Goal: Task Accomplishment & Management: Complete application form

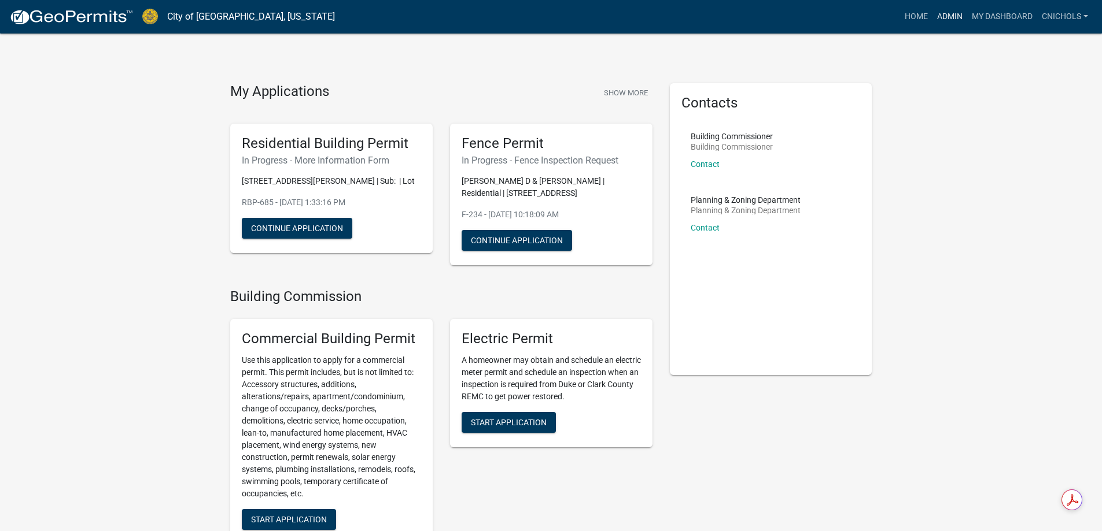
click at [951, 17] on link "Admin" at bounding box center [949, 17] width 35 height 22
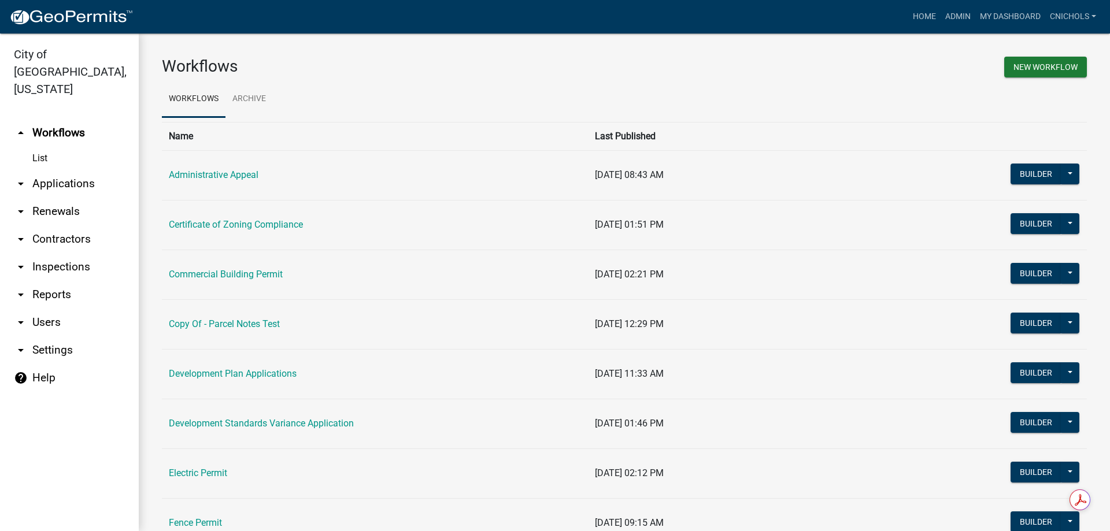
click at [72, 170] on link "arrow_drop_down Applications" at bounding box center [69, 184] width 139 height 28
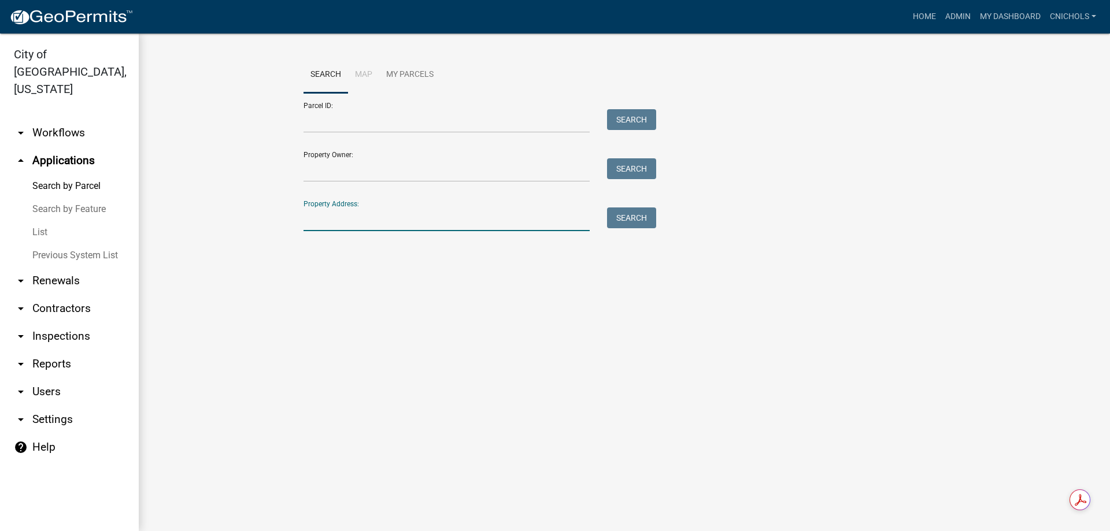
click at [332, 222] on input "Property Address:" at bounding box center [447, 220] width 286 height 24
type input "1021 sen"
click at [634, 222] on button "Search" at bounding box center [631, 218] width 49 height 21
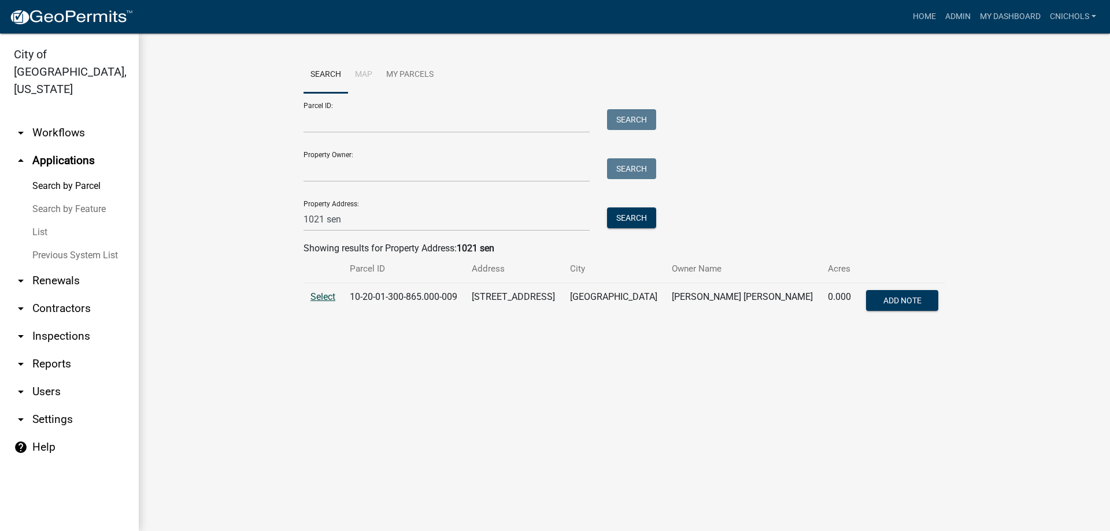
click at [322, 294] on span "Select" at bounding box center [323, 296] width 25 height 11
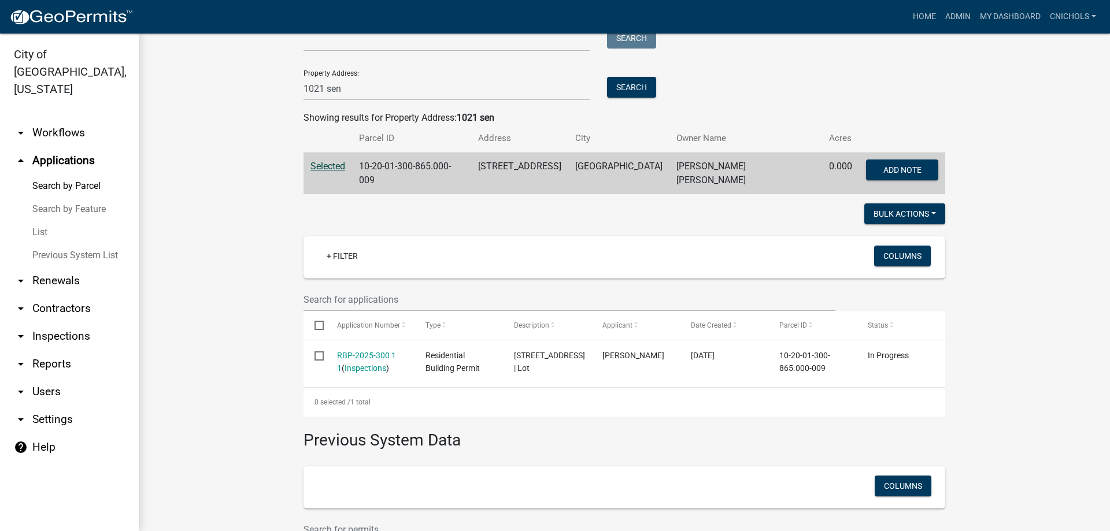
scroll to position [231, 0]
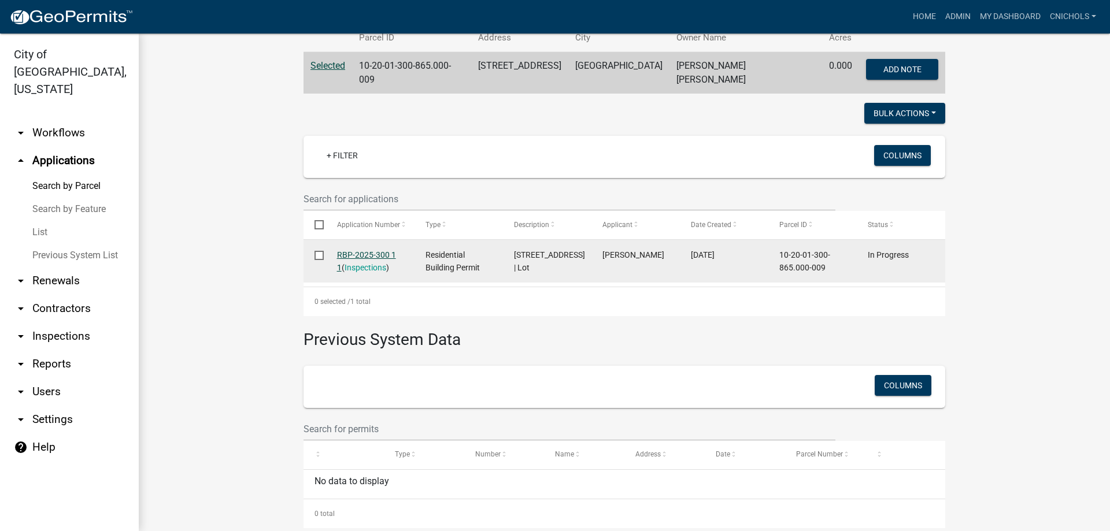
click at [362, 250] on link "RBP-2025-300 1 1" at bounding box center [366, 261] width 59 height 23
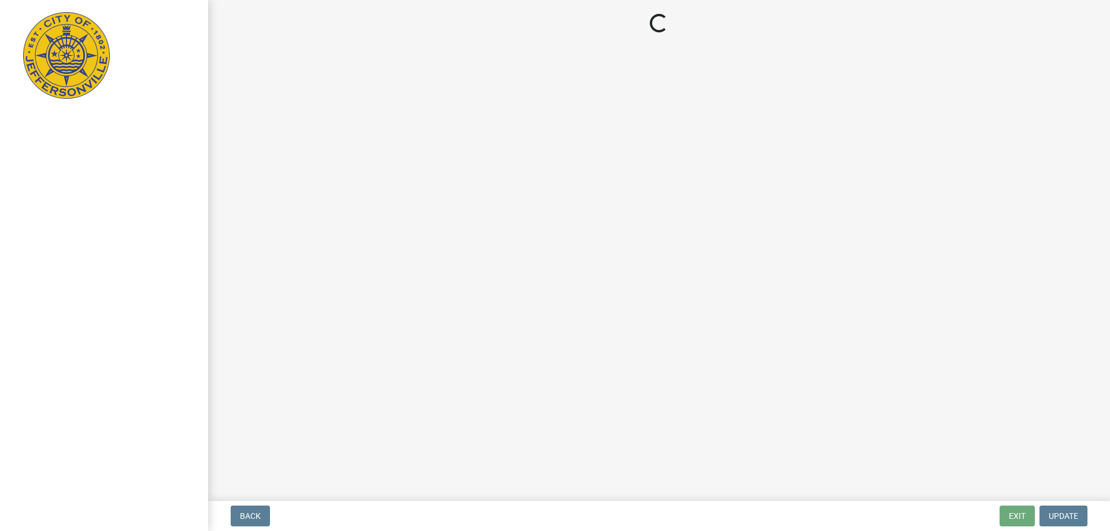
select select "3: 3"
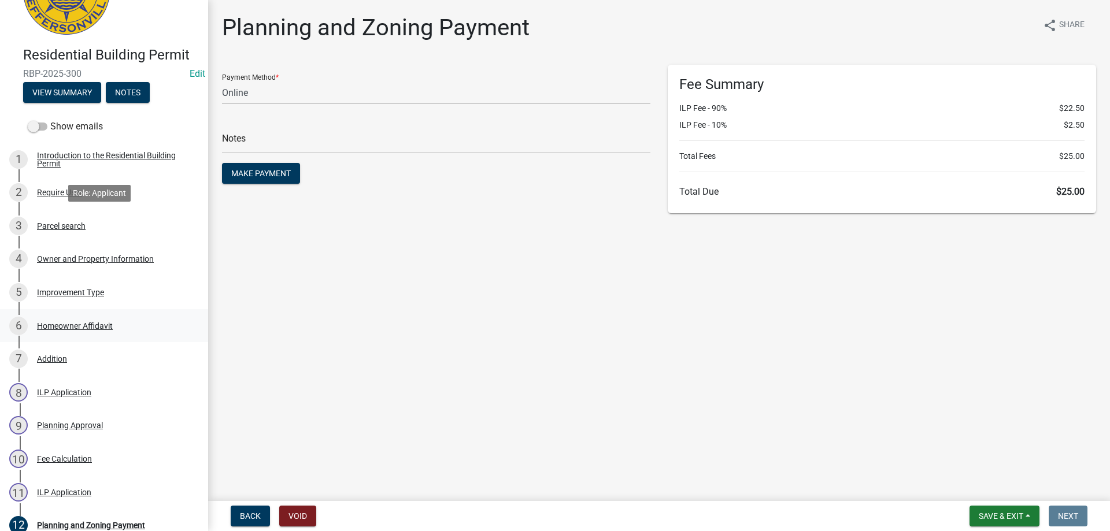
scroll to position [173, 0]
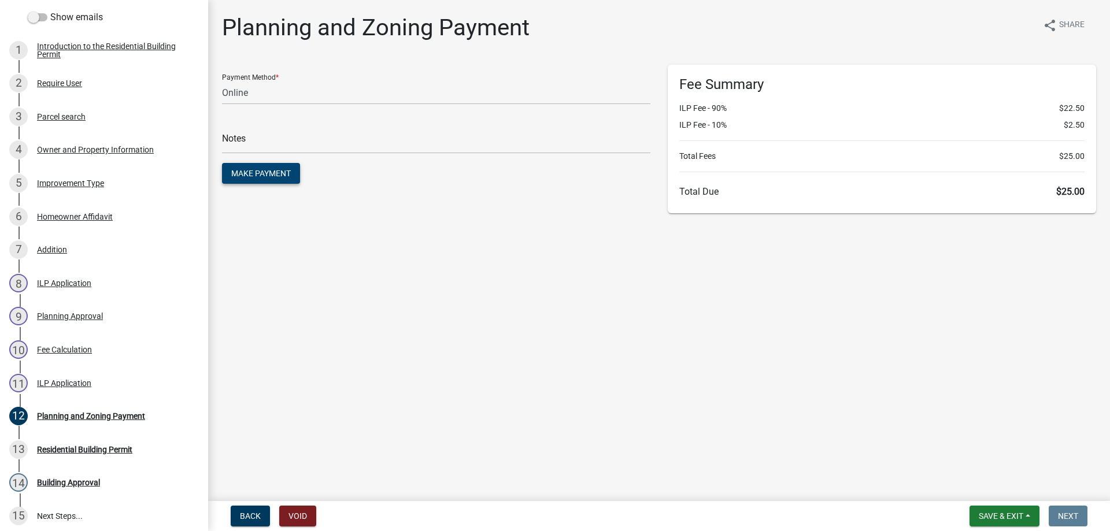
click at [264, 171] on span "Make Payment" at bounding box center [261, 173] width 60 height 9
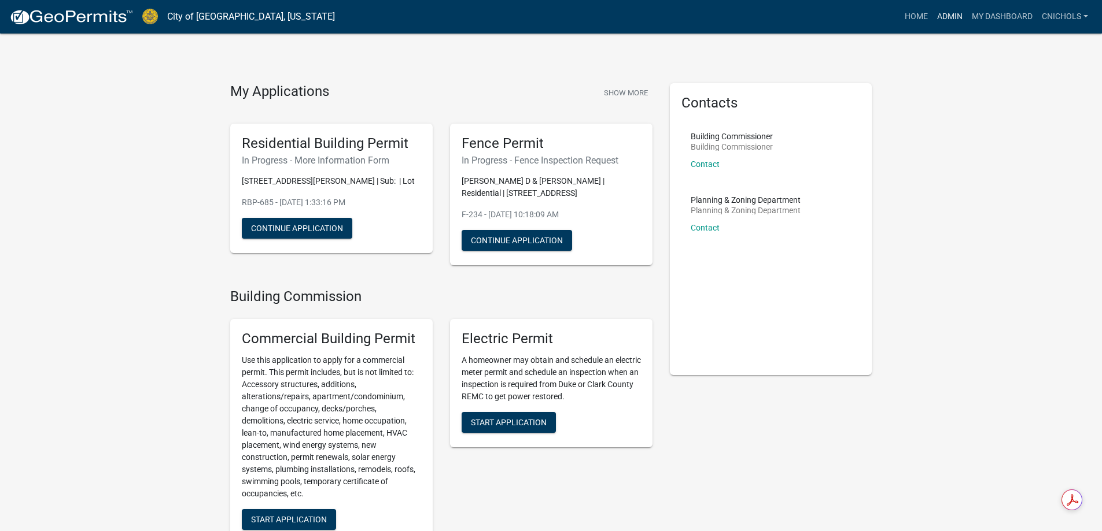
click at [948, 19] on link "Admin" at bounding box center [949, 17] width 35 height 22
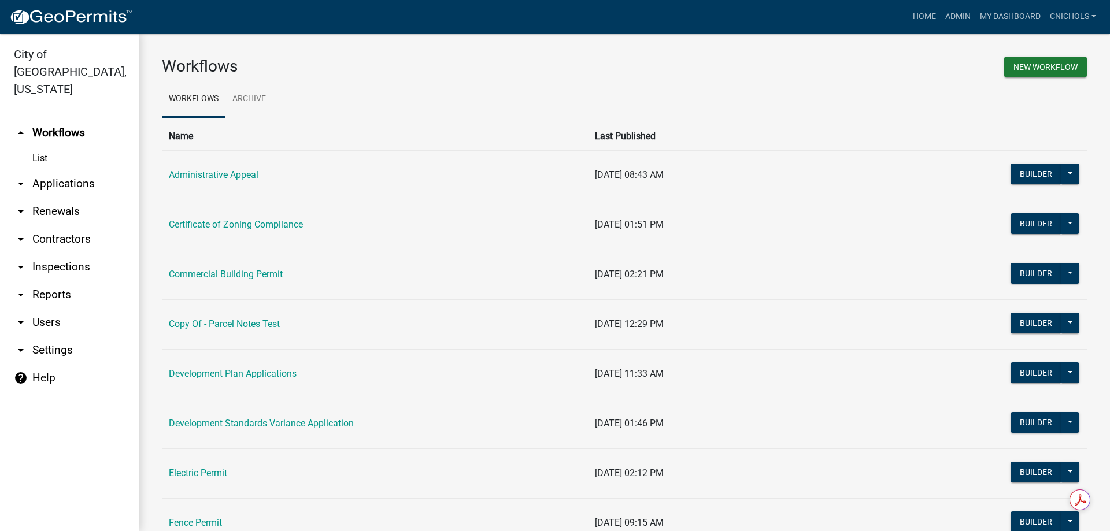
click at [38, 170] on link "arrow_drop_down Applications" at bounding box center [69, 184] width 139 height 28
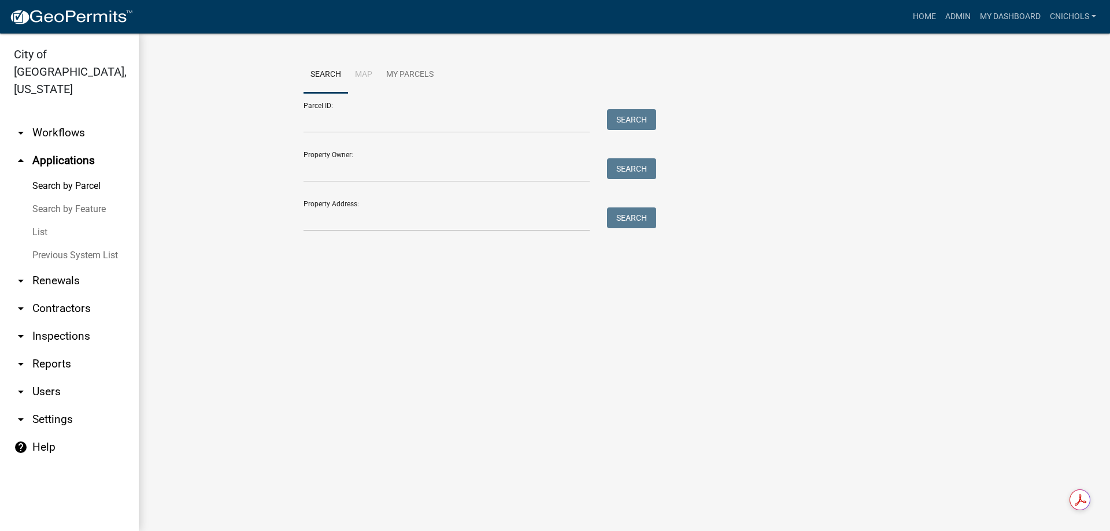
click at [303, 215] on div at bounding box center [447, 220] width 304 height 24
click at [319, 220] on input "Property Address:" at bounding box center [447, 220] width 286 height 24
type input "4"
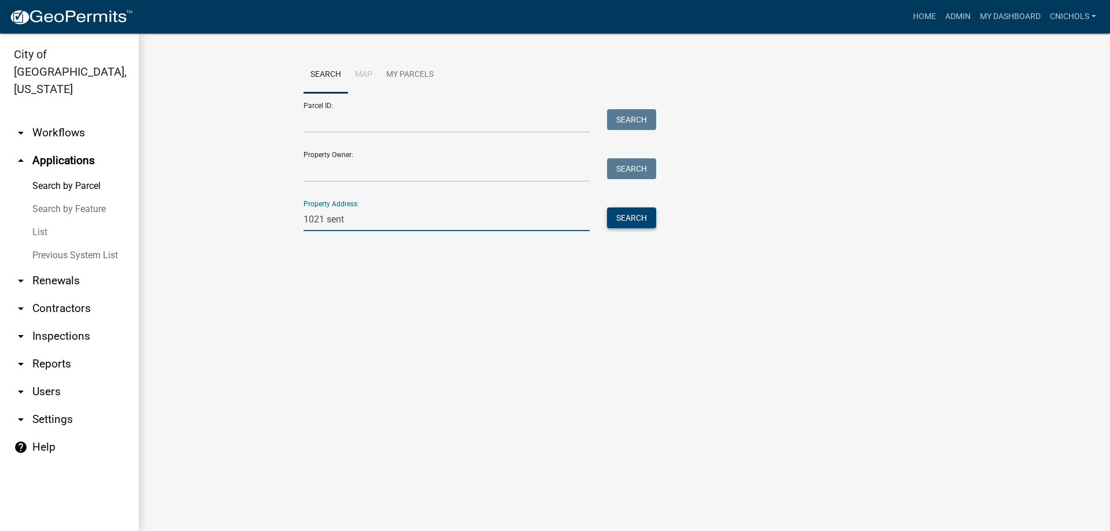
drag, startPoint x: 647, startPoint y: 220, endPoint x: 642, endPoint y: 224, distance: 6.3
click at [647, 220] on button "Search" at bounding box center [631, 218] width 49 height 21
click at [361, 222] on input "1021 sent" at bounding box center [447, 220] width 286 height 24
type input "1021 sen"
click at [620, 224] on button "Search" at bounding box center [631, 218] width 49 height 21
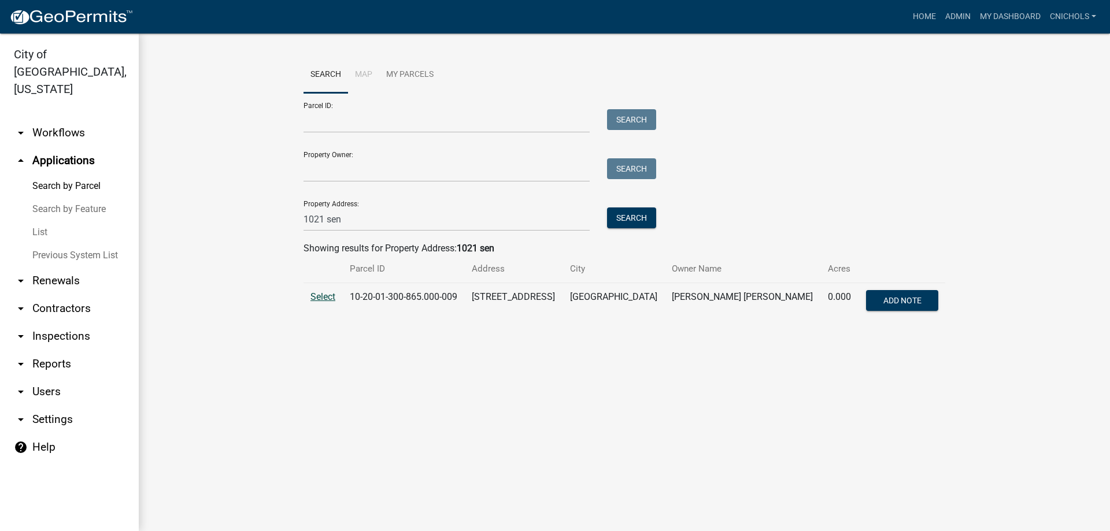
click at [325, 294] on span "Select" at bounding box center [323, 296] width 25 height 11
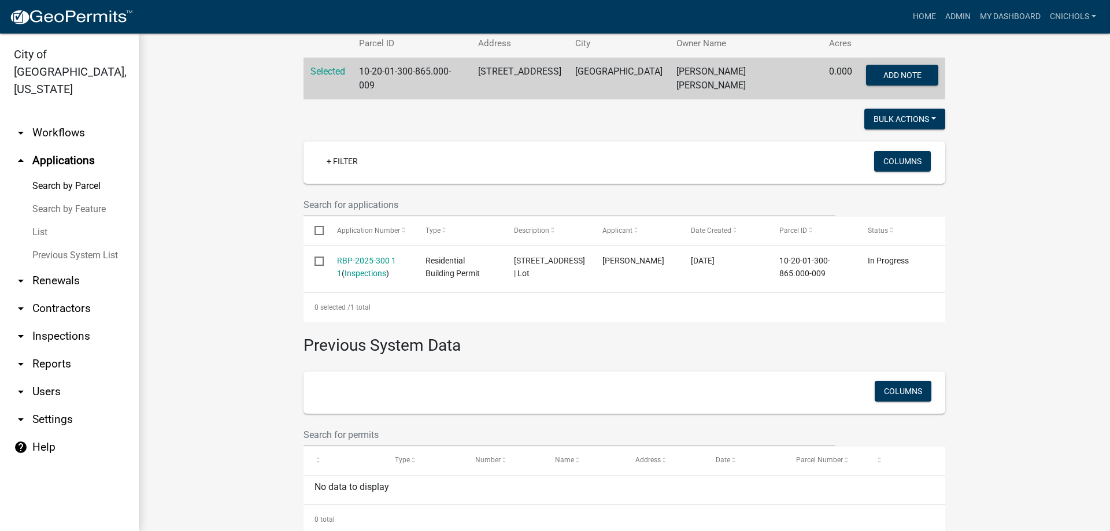
scroll to position [231, 0]
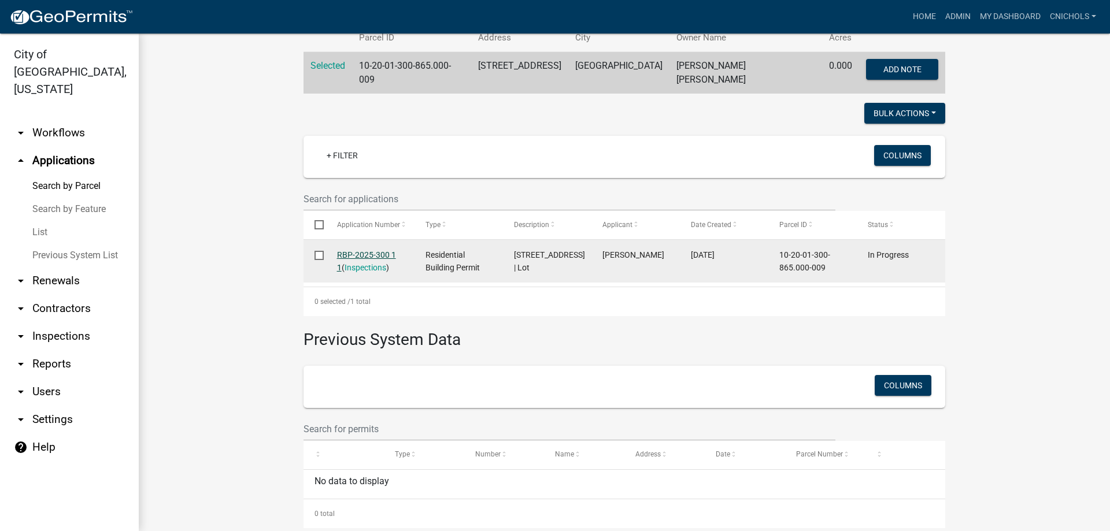
click at [360, 250] on link "RBP-2025-300 1 1" at bounding box center [366, 261] width 59 height 23
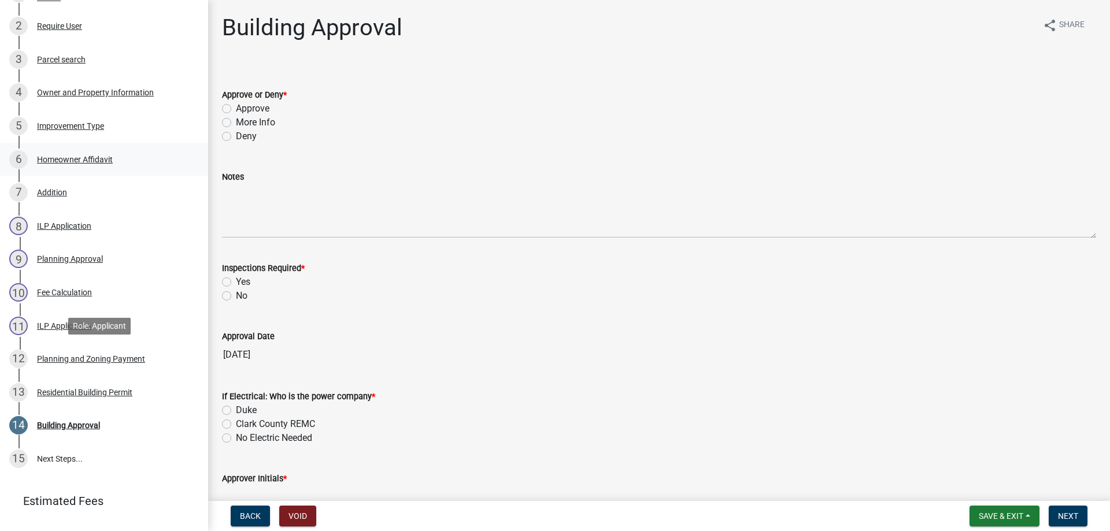
scroll to position [231, 0]
click at [47, 356] on div "Planning and Zoning Payment" at bounding box center [91, 358] width 108 height 8
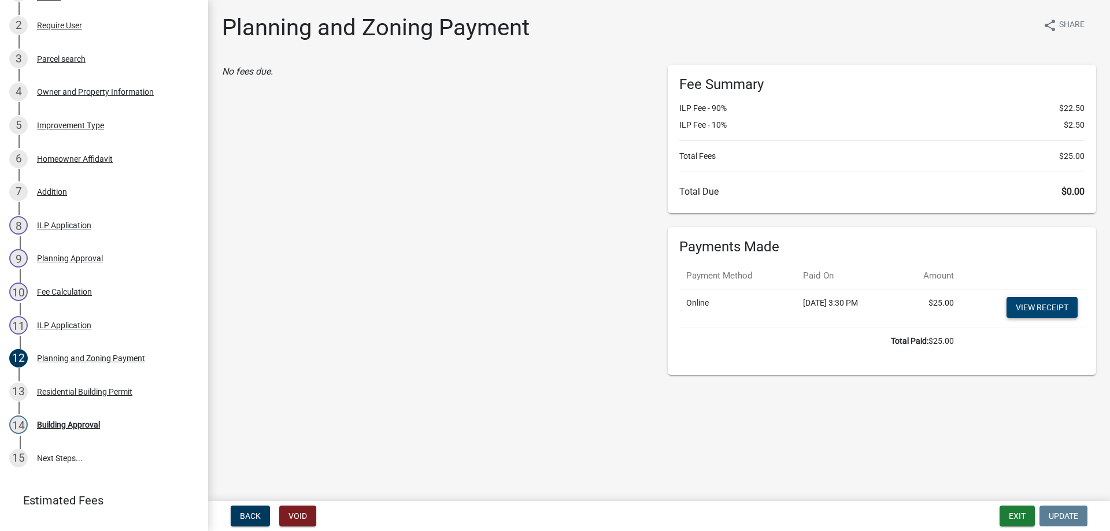
click at [1044, 312] on link "View receipt" at bounding box center [1042, 307] width 71 height 21
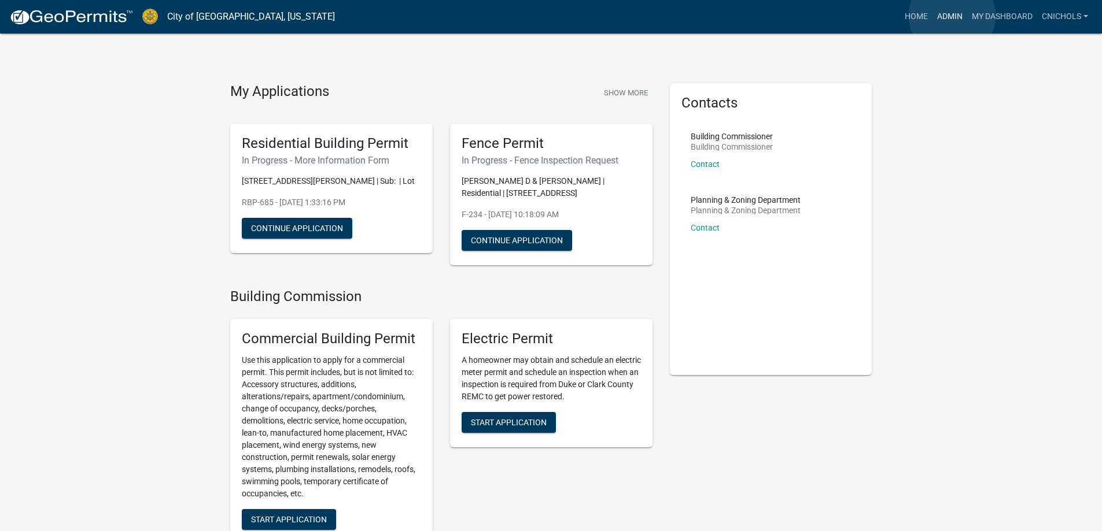
click at [952, 16] on link "Admin" at bounding box center [949, 17] width 35 height 22
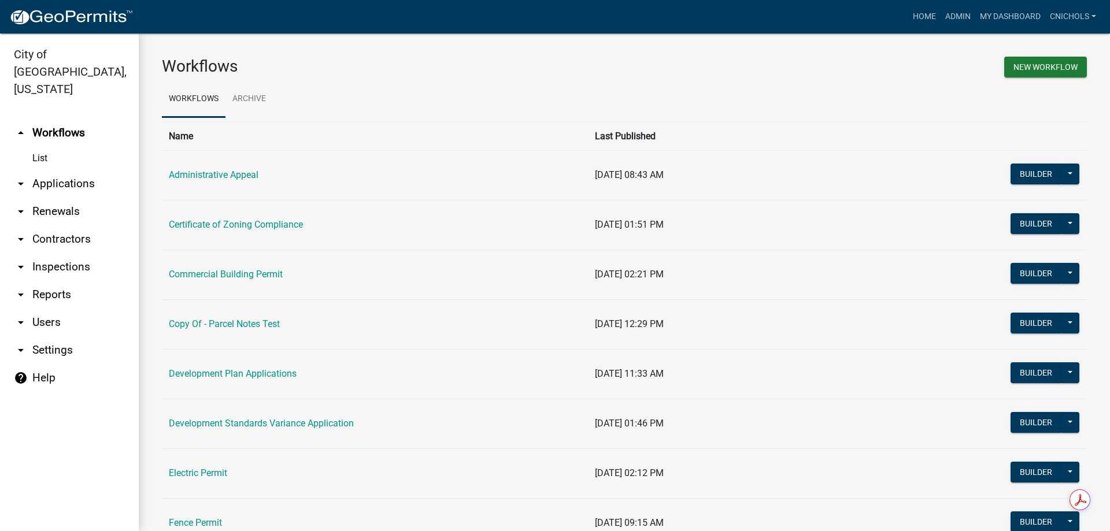
click at [52, 170] on link "arrow_drop_down Applications" at bounding box center [69, 184] width 139 height 28
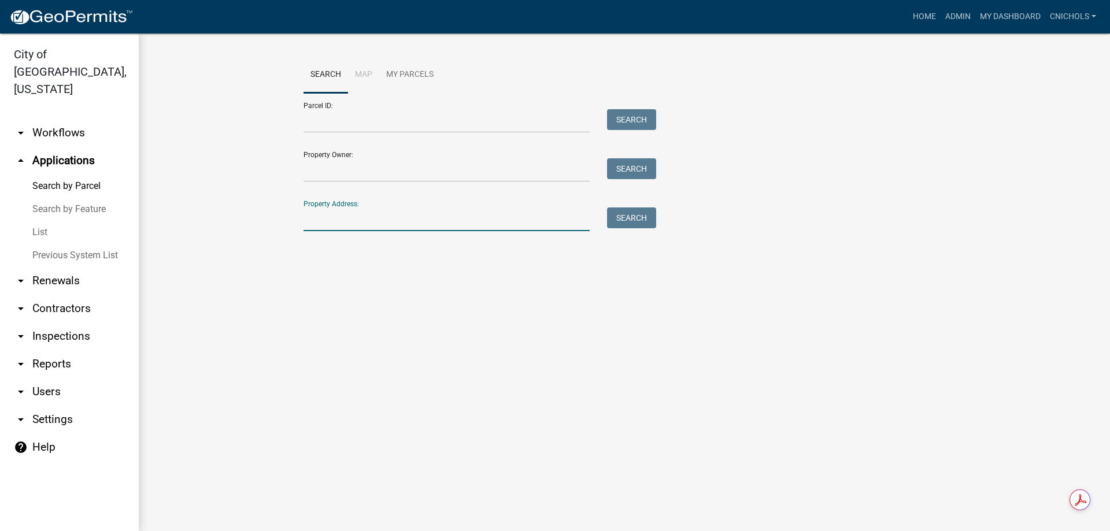
click at [368, 224] on input "Property Address:" at bounding box center [447, 220] width 286 height 24
click at [622, 216] on button "Search" at bounding box center [631, 218] width 49 height 21
click at [365, 222] on input "1021sent" at bounding box center [447, 220] width 286 height 24
click at [633, 217] on button "Search" at bounding box center [631, 218] width 49 height 21
click at [345, 217] on input "1021sen" at bounding box center [447, 220] width 286 height 24
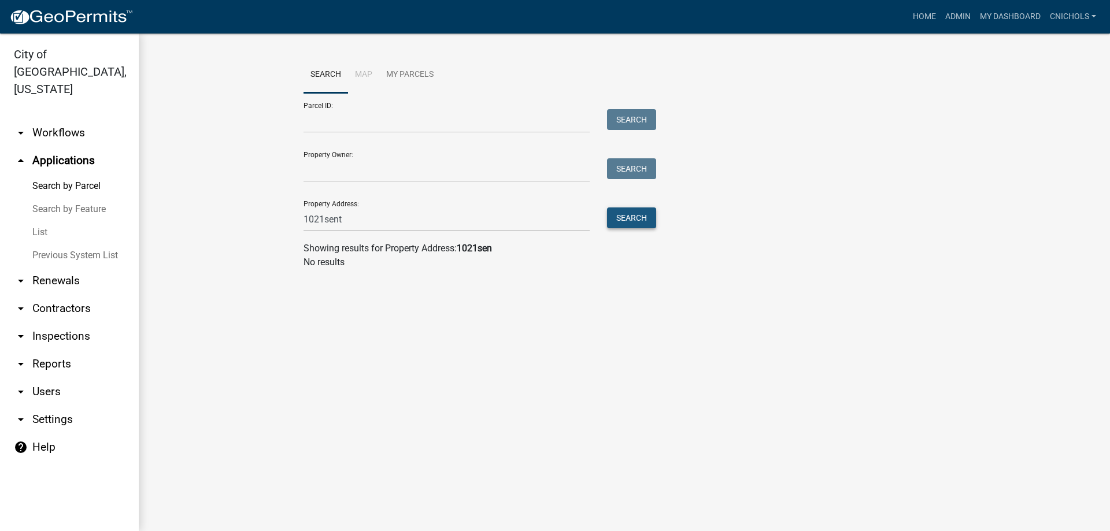
click at [623, 212] on button "Search" at bounding box center [631, 218] width 49 height 21
click at [370, 221] on input "1021sent" at bounding box center [447, 220] width 286 height 24
click at [627, 219] on button "Search" at bounding box center [631, 218] width 49 height 21
click at [359, 219] on input "1021se" at bounding box center [447, 220] width 286 height 24
type input "1021 sen"
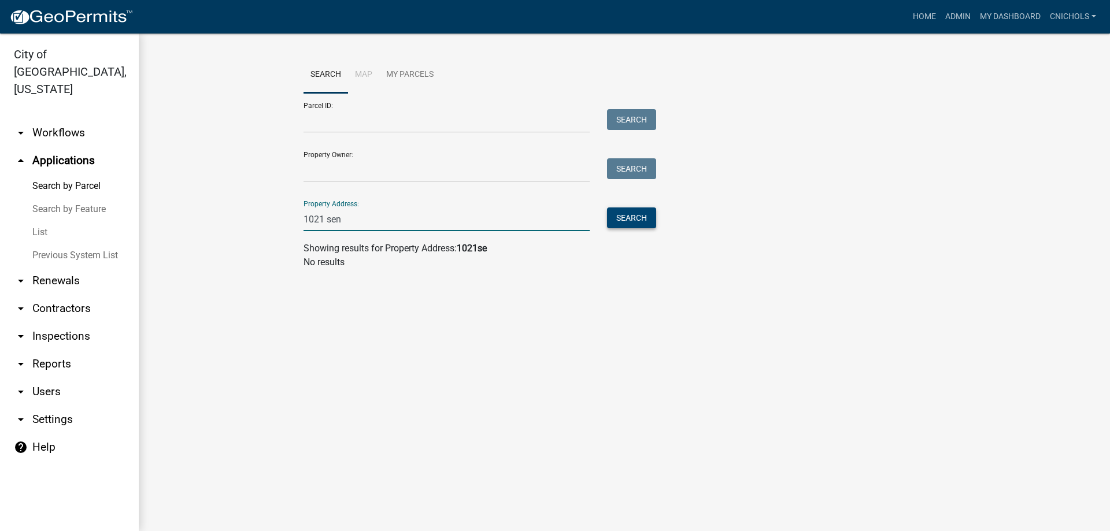
click at [641, 218] on button "Search" at bounding box center [631, 218] width 49 height 21
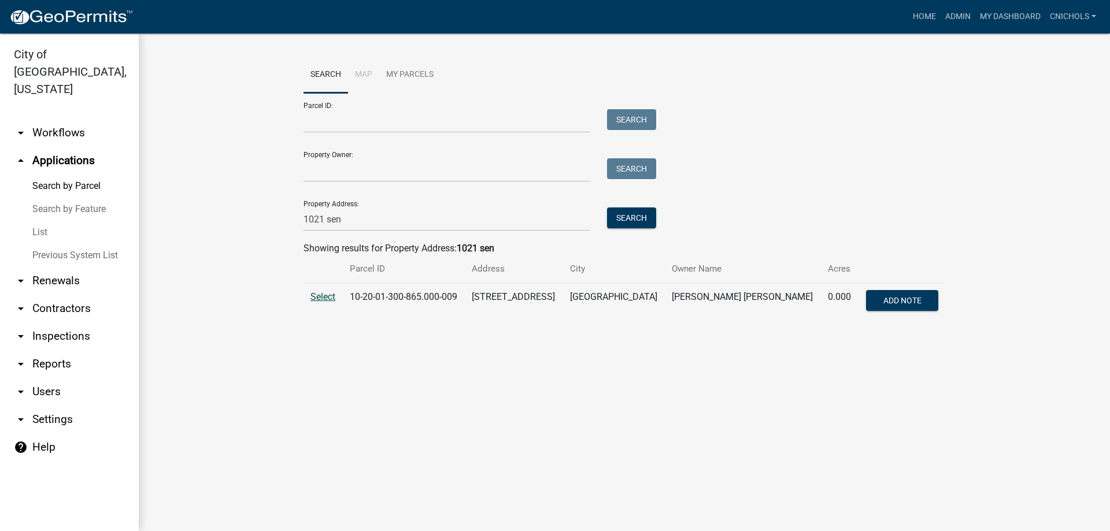
click at [323, 294] on span "Select" at bounding box center [323, 296] width 25 height 11
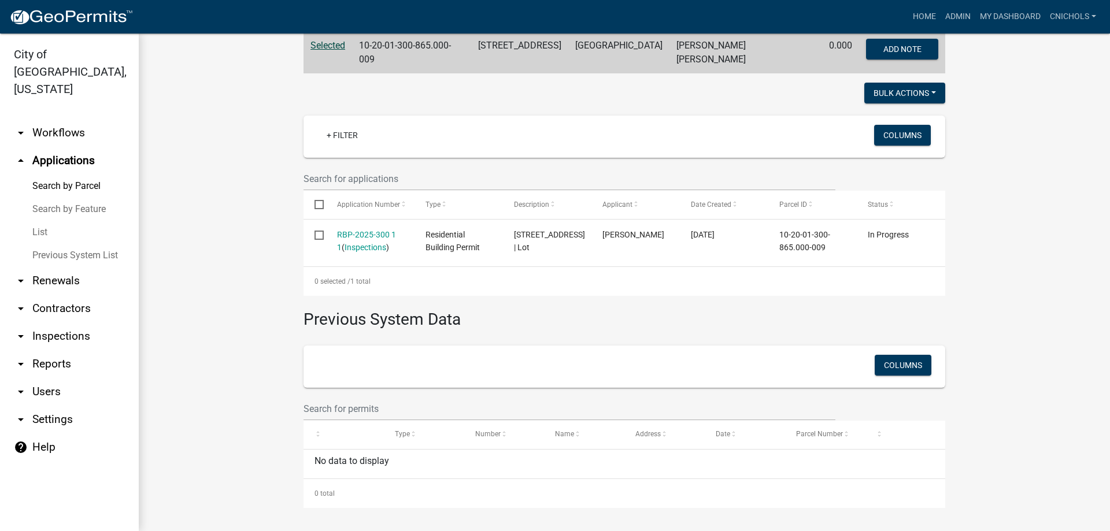
scroll to position [260, 0]
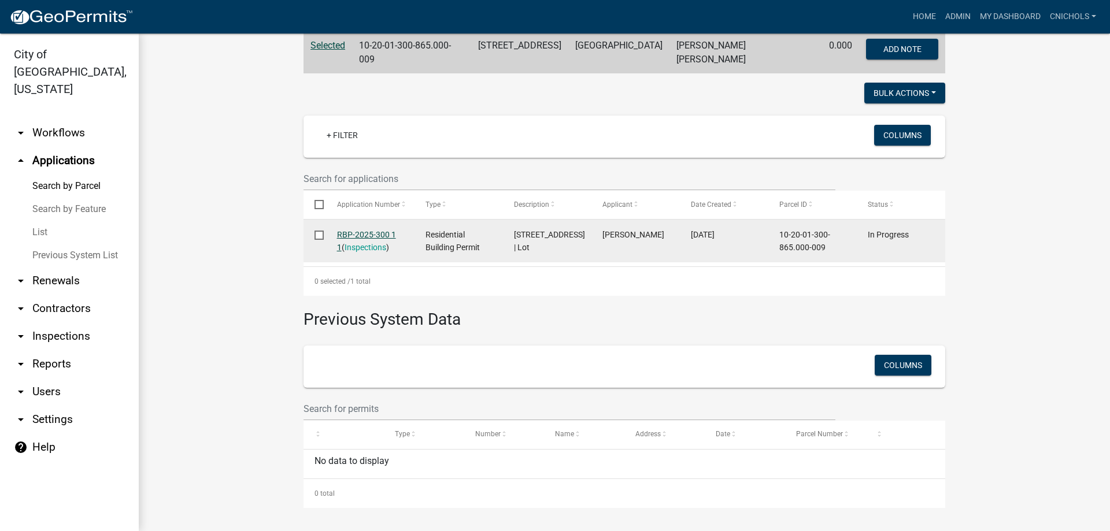
drag, startPoint x: 348, startPoint y: 223, endPoint x: 370, endPoint y: 226, distance: 22.2
click at [349, 230] on link "RBP-2025-300 1 1" at bounding box center [366, 241] width 59 height 23
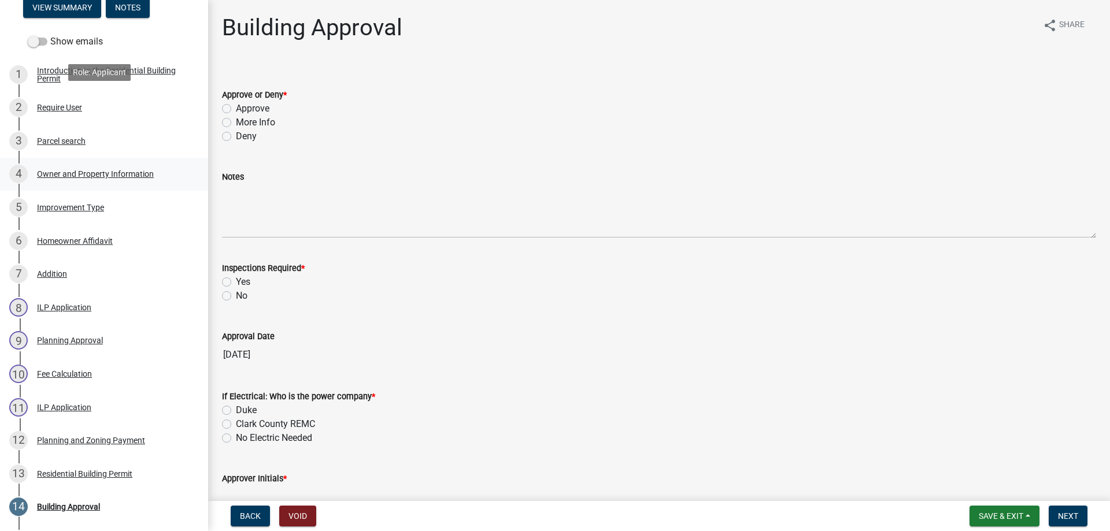
scroll to position [231, 0]
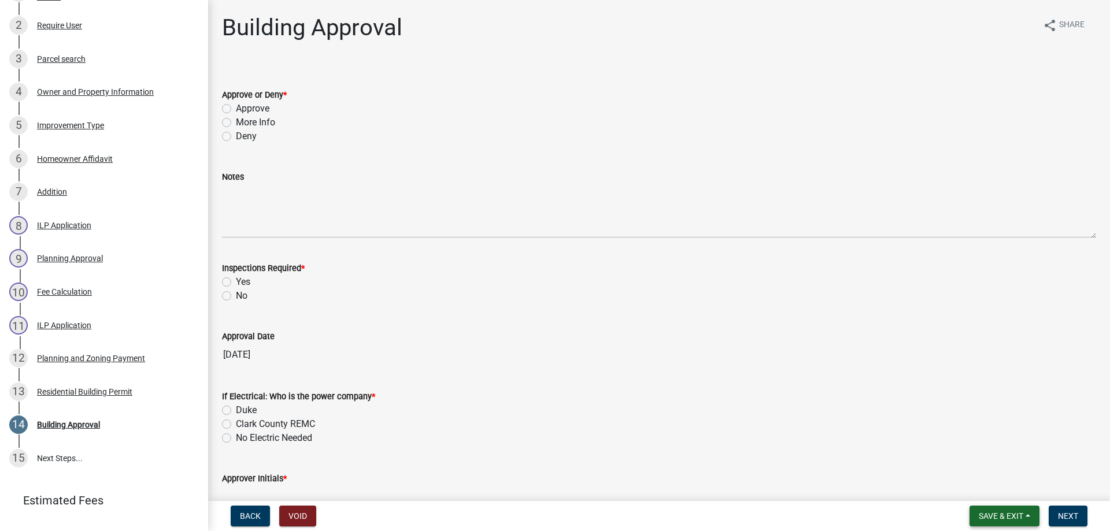
click at [1030, 519] on button "Save & Exit" at bounding box center [1005, 516] width 70 height 21
click at [999, 489] on button "Save & Exit" at bounding box center [993, 486] width 93 height 28
